Goal: Task Accomplishment & Management: Manage account settings

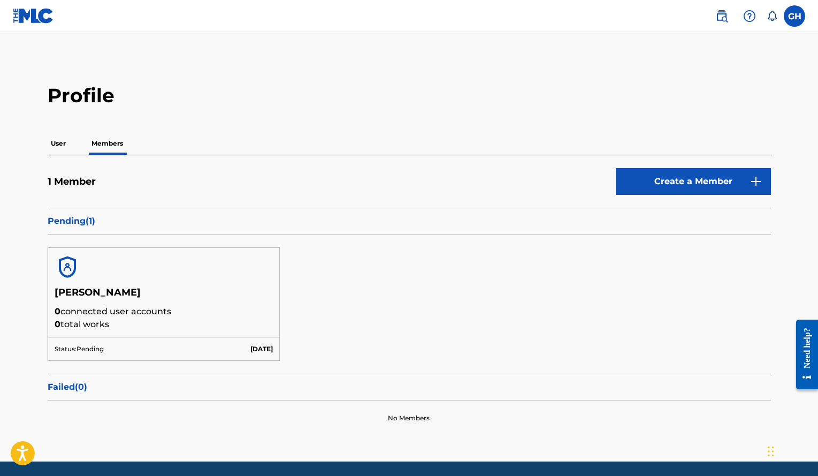
click at [22, 24] on link at bounding box center [33, 16] width 41 height 32
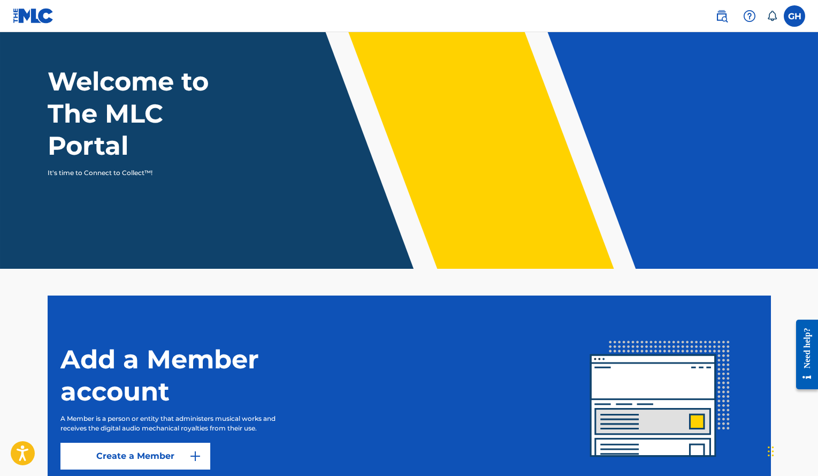
scroll to position [51, 0]
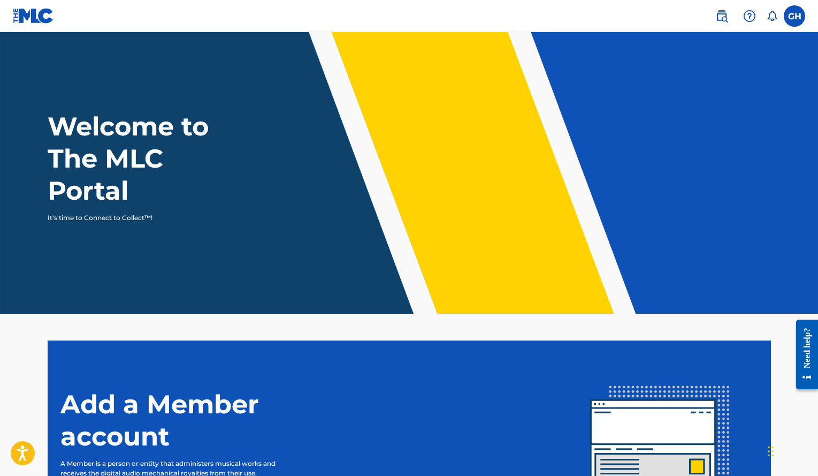
click at [796, 16] on label at bounding box center [794, 15] width 21 height 21
click at [795, 16] on input "GH Gerald Alexander Henriquez Volquez satjore@gmail.com Notification Preference…" at bounding box center [795, 16] width 0 height 0
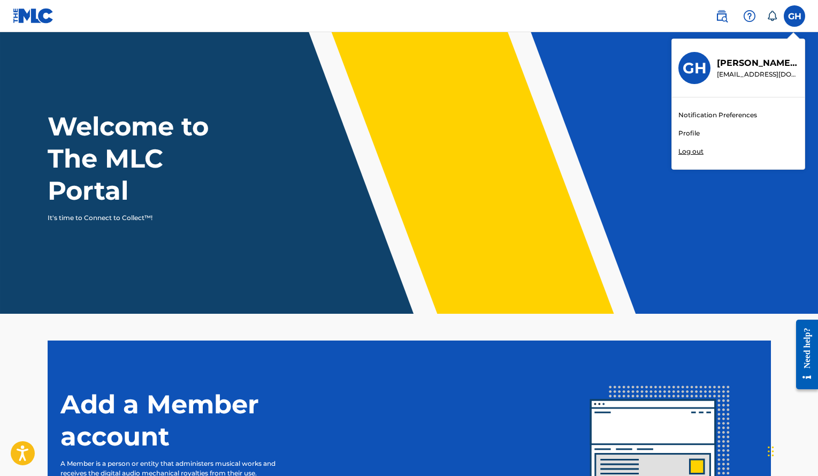
click at [687, 133] on link "Profile" at bounding box center [689, 133] width 21 height 10
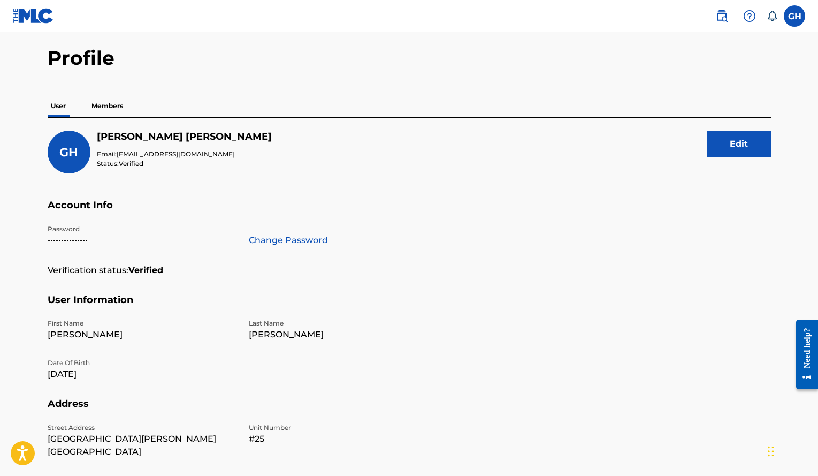
scroll to position [37, 0]
click at [109, 109] on p "Members" at bounding box center [107, 106] width 38 height 22
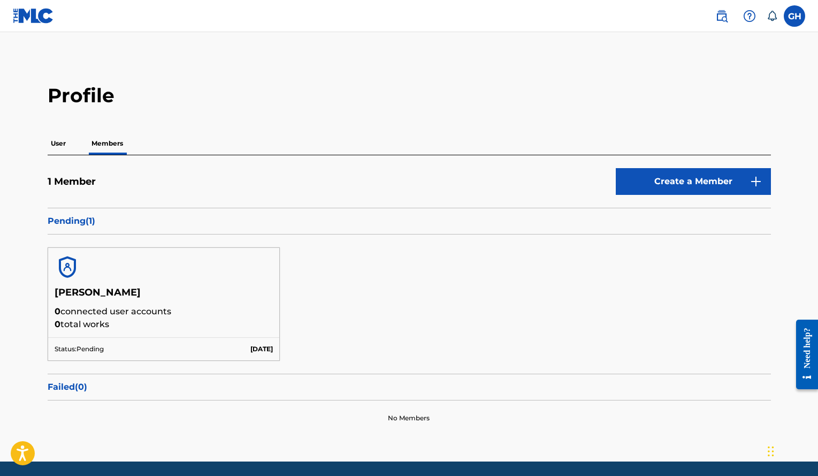
click at [25, 10] on img at bounding box center [33, 16] width 41 height 16
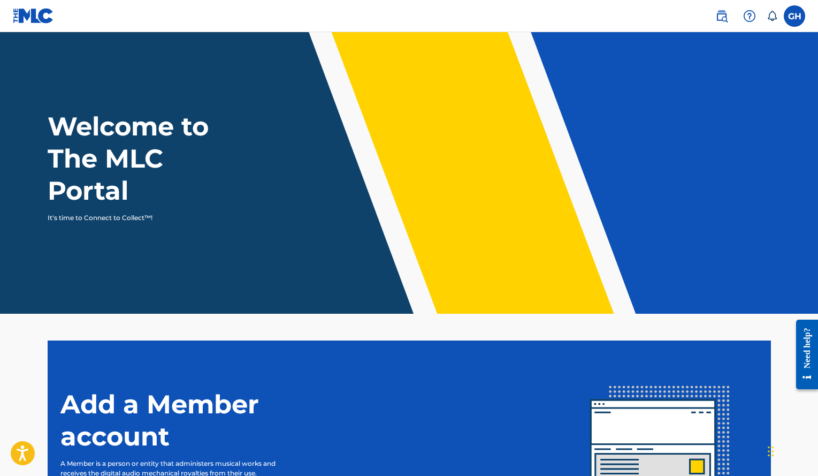
click at [790, 12] on label at bounding box center [794, 15] width 21 height 21
click at [795, 16] on input "GH Gerald Alexander Henriquez Volquez satjore@gmail.com Notification Preference…" at bounding box center [795, 16] width 0 height 0
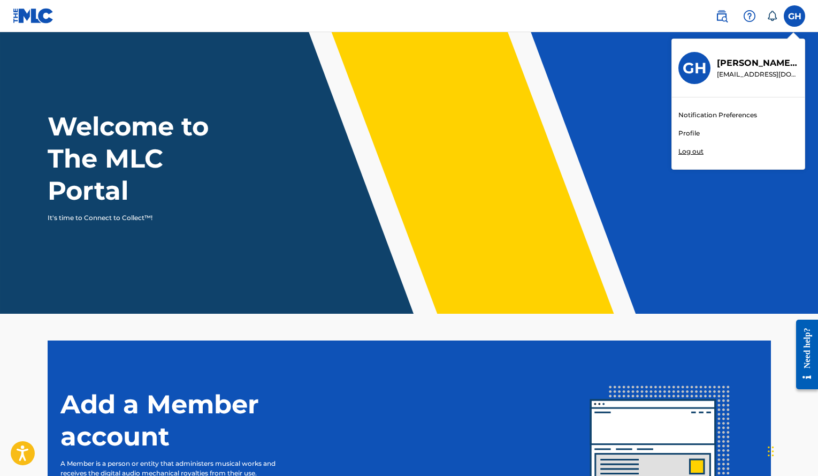
click at [693, 151] on p "Log out" at bounding box center [691, 152] width 25 height 10
click at [795, 16] on input "GH Gerald Alexander Henriquez Volquez satjore@gmail.com Notification Preference…" at bounding box center [795, 16] width 0 height 0
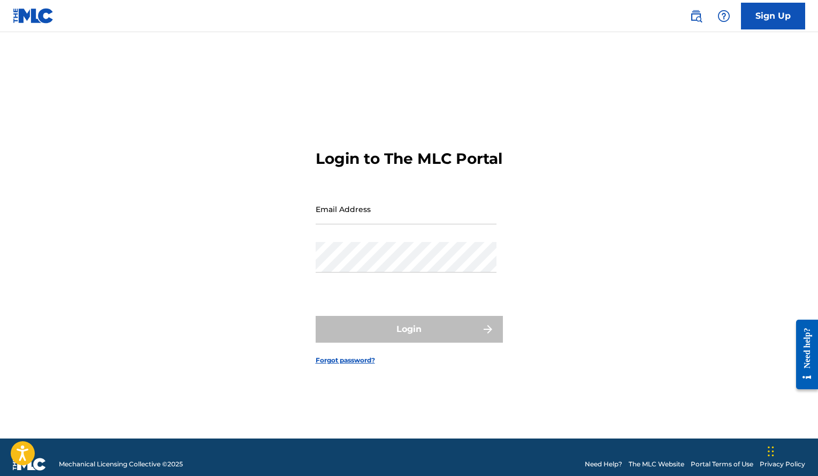
scroll to position [14, 0]
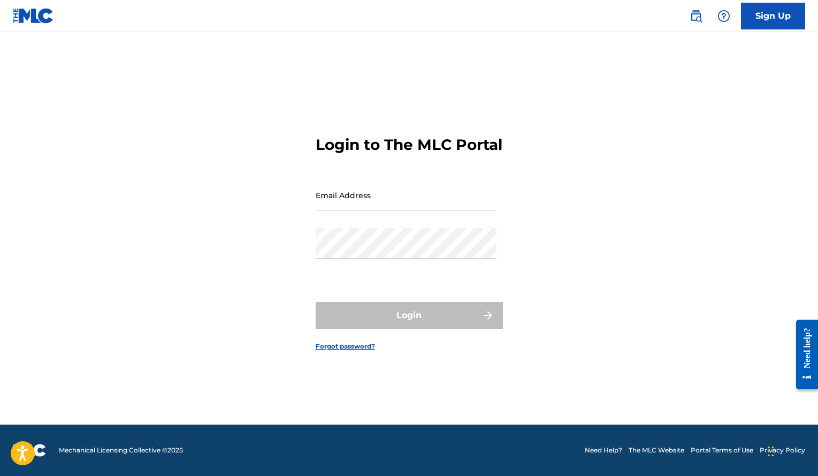
click at [765, 19] on link "Sign Up" at bounding box center [773, 16] width 64 height 27
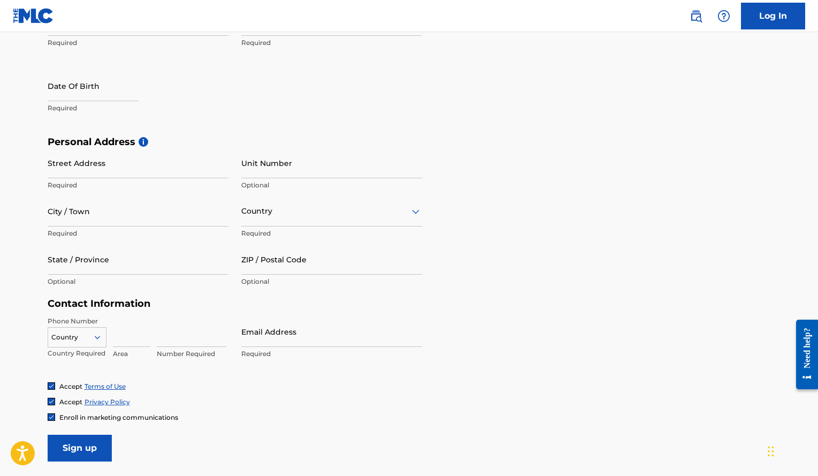
scroll to position [294, 0]
